Goal: Task Accomplishment & Management: Use online tool/utility

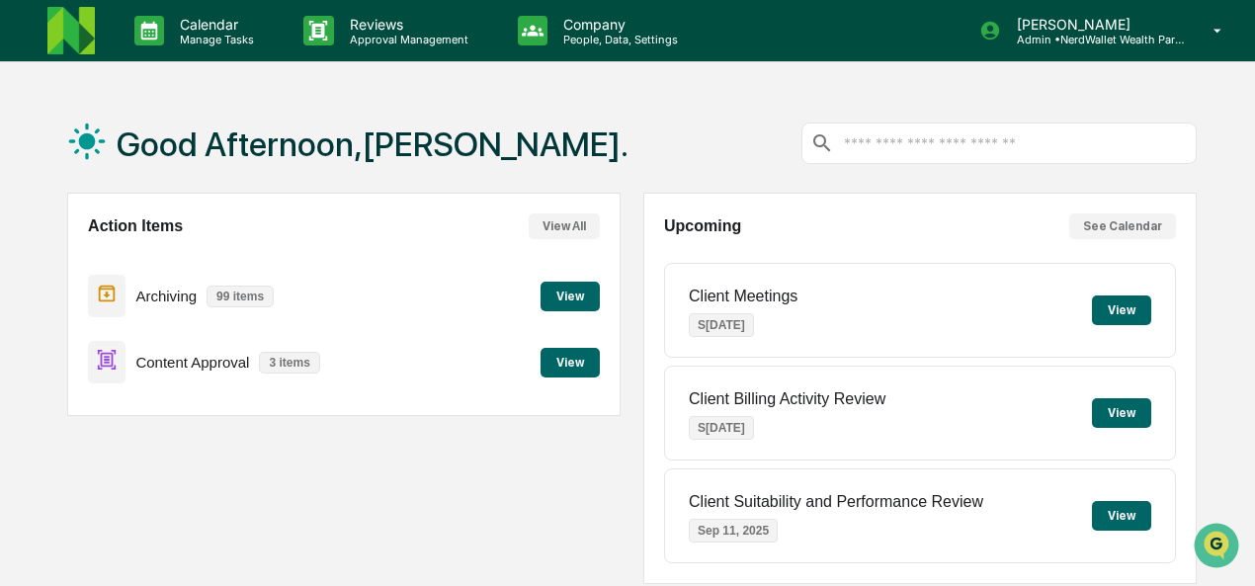
click at [556, 359] on button "View" at bounding box center [569, 363] width 59 height 30
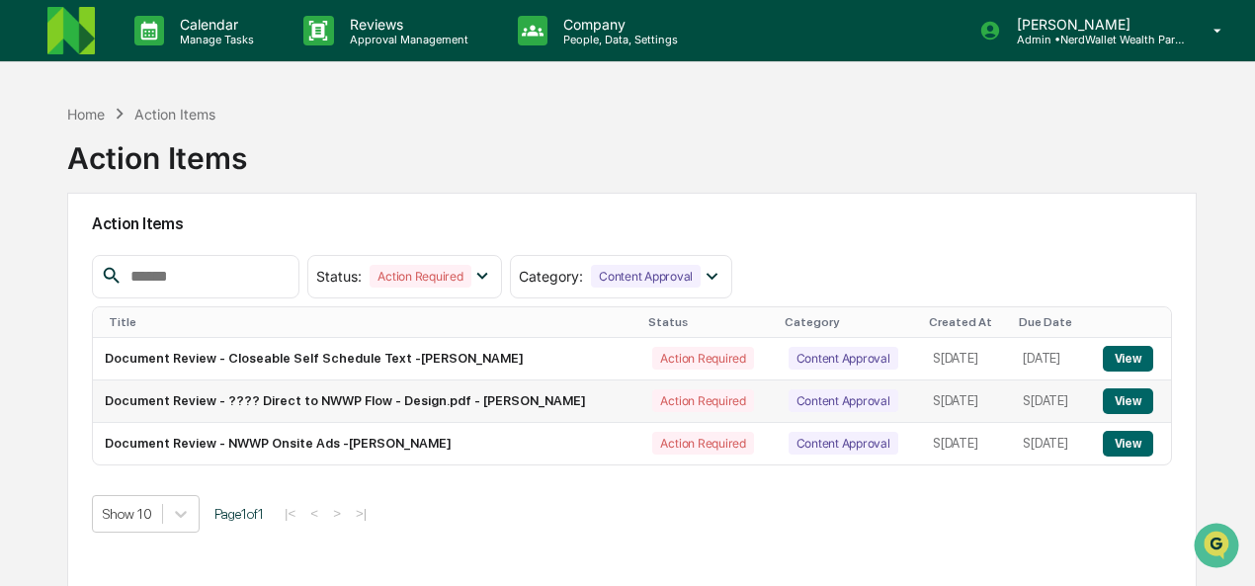
click at [1132, 404] on button "View" at bounding box center [1127, 401] width 50 height 26
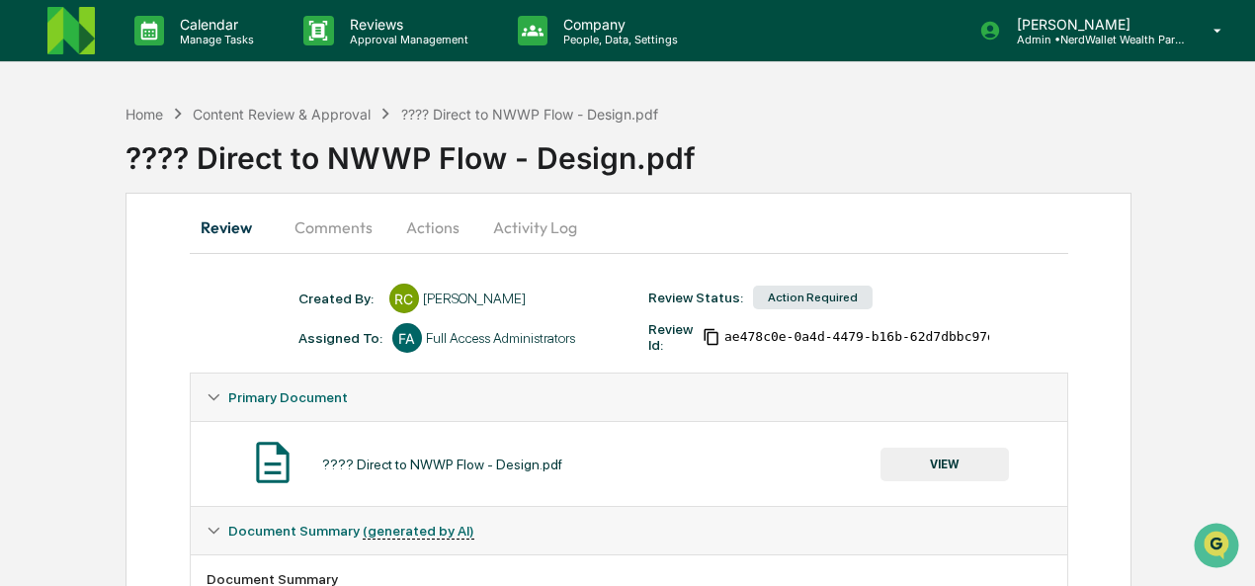
click at [913, 475] on button "VIEW" at bounding box center [944, 464] width 128 height 34
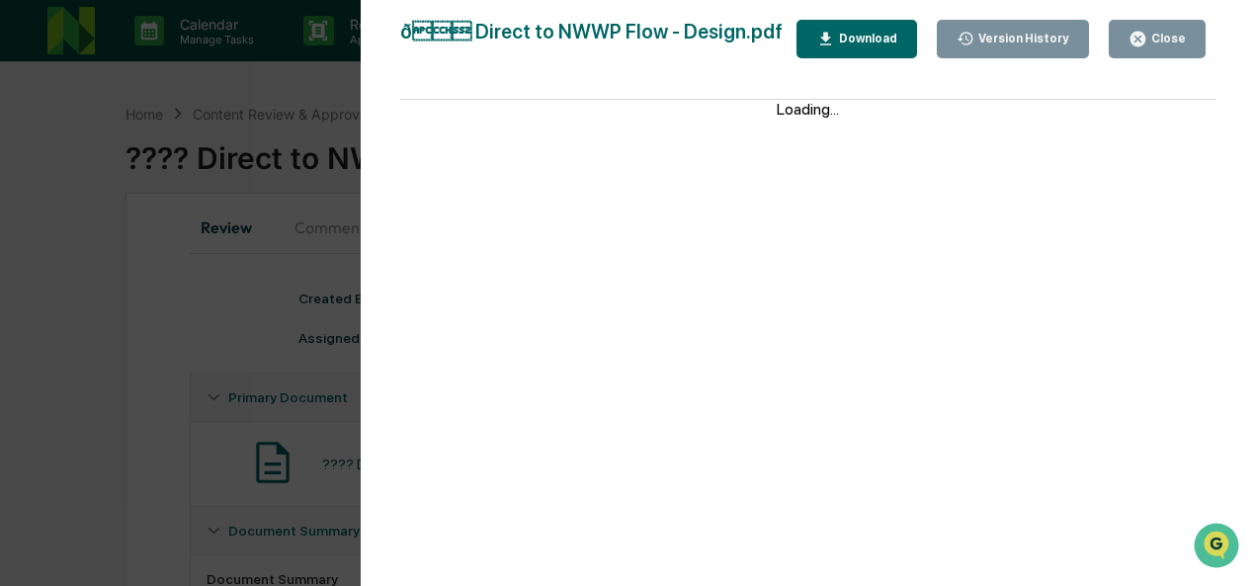
click at [205, 101] on div "Version History [DATE] 06:07 PM [PERSON_NAME] ð Direct to NWWP Flow - Design…" at bounding box center [627, 293] width 1255 height 586
